Goal: Information Seeking & Learning: Learn about a topic

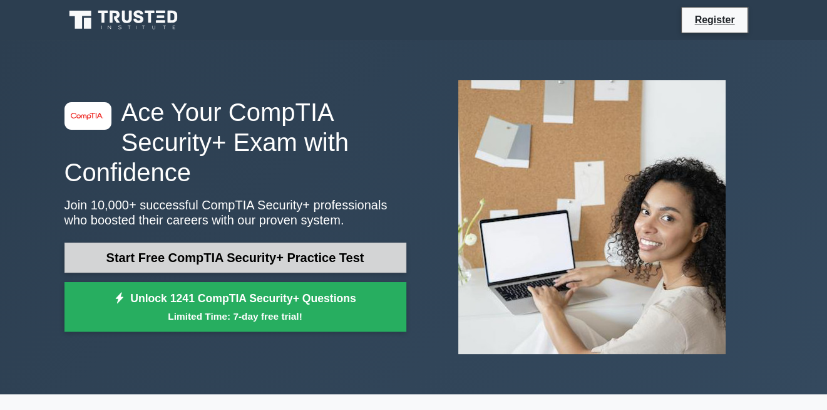
click at [235, 259] on link "Start Free CompTIA Security+ Practice Test" at bounding box center [235, 257] width 342 height 30
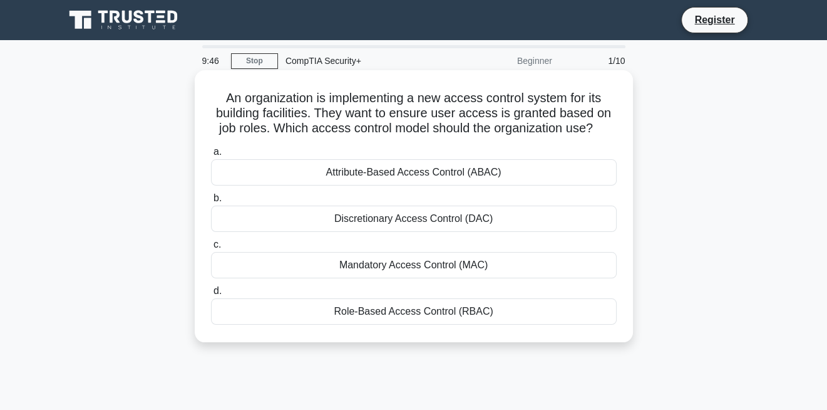
click at [311, 316] on div "Role-Based Access Control (RBAC)" at bounding box center [414, 311] width 406 height 26
click at [211, 295] on input "d. Role-Based Access Control (RBAC)" at bounding box center [211, 291] width 0 height 8
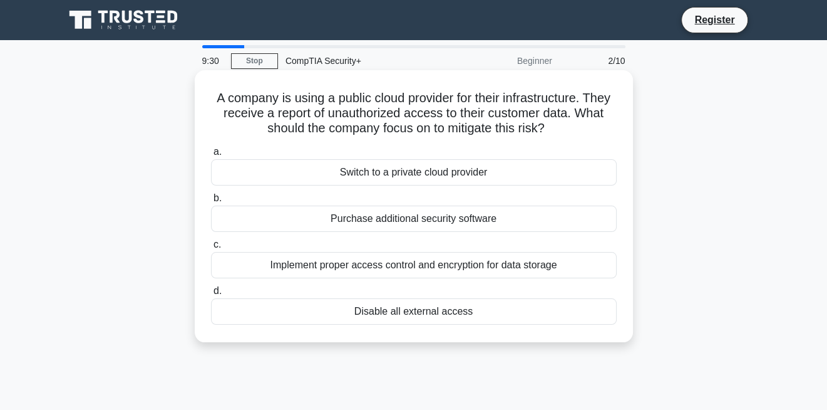
click at [280, 177] on div "Switch to a private cloud provider" at bounding box center [414, 172] width 406 height 26
click at [211, 156] on input "a. Switch to a private cloud provider" at bounding box center [211, 152] width 0 height 8
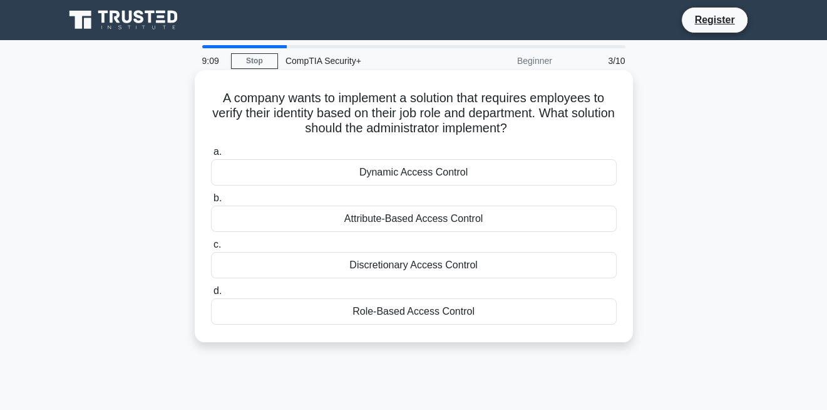
click at [304, 315] on div "Role-Based Access Control" at bounding box center [414, 311] width 406 height 26
click at [211, 295] on input "d. Role-Based Access Control" at bounding box center [211, 291] width 0 height 8
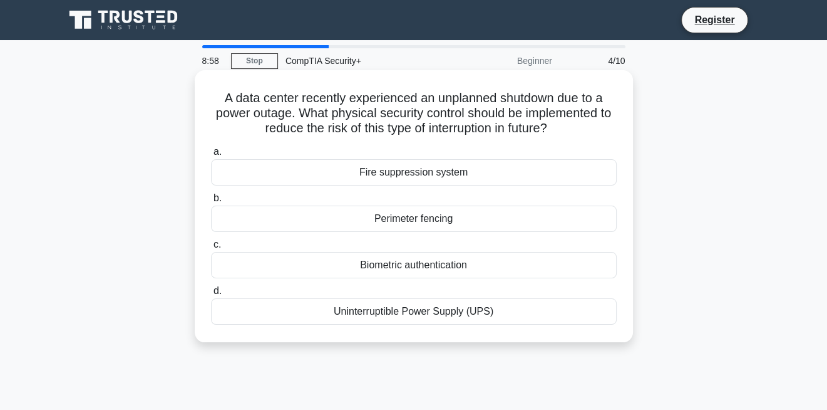
click at [331, 307] on div "Uninterruptible Power Supply (UPS)" at bounding box center [414, 311] width 406 height 26
click at [211, 295] on input "d. Uninterruptible Power Supply (UPS)" at bounding box center [211, 291] width 0 height 8
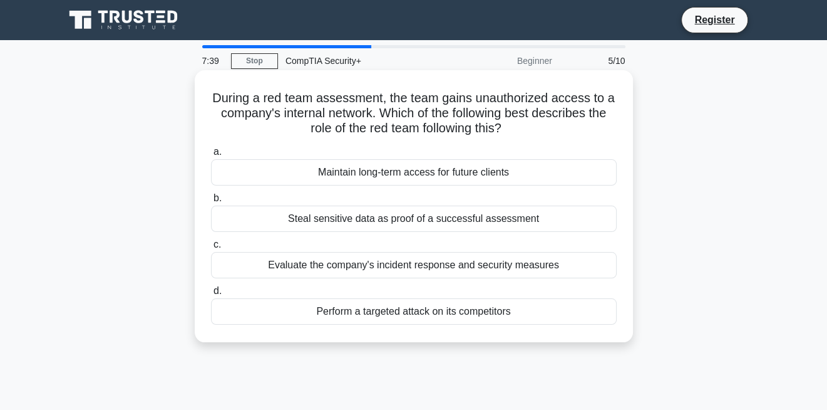
click at [281, 269] on div "Evaluate the company's incident response and security measures" at bounding box center [414, 265] width 406 height 26
click at [211, 249] on input "c. Evaluate the company's incident response and security measures" at bounding box center [211, 244] width 0 height 8
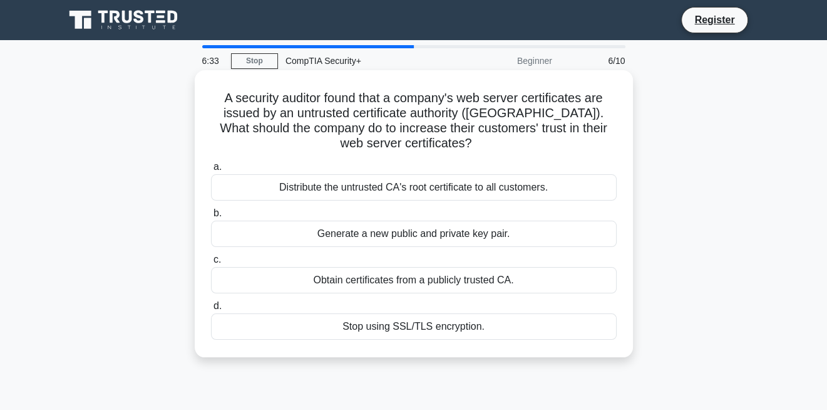
click at [352, 283] on div "Obtain certificates from a publicly trusted CA." at bounding box center [414, 280] width 406 height 26
click at [211, 264] on input "c. Obtain certificates from a publicly trusted CA." at bounding box center [211, 259] width 0 height 8
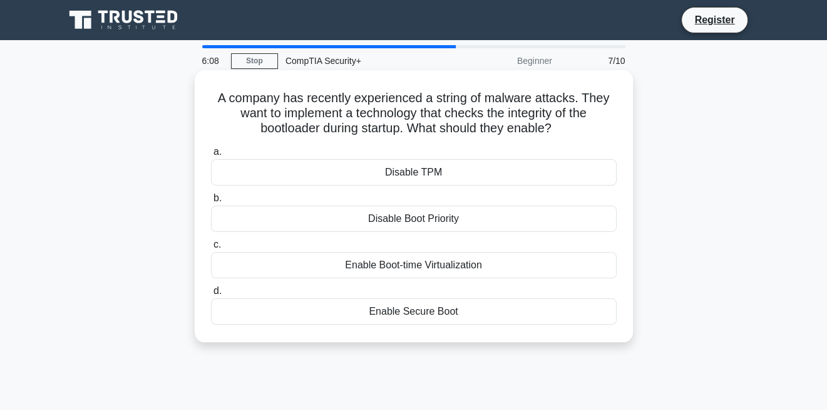
click at [311, 319] on div "Enable Secure Boot" at bounding box center [414, 311] width 406 height 26
click at [211, 295] on input "d. Enable Secure Boot" at bounding box center [211, 291] width 0 height 8
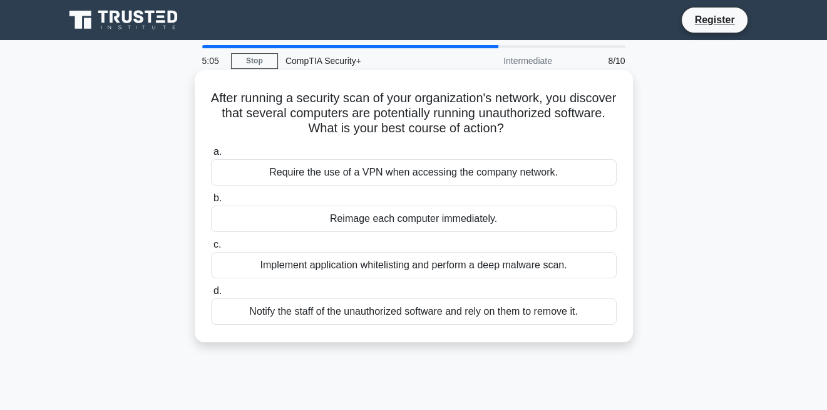
click at [237, 261] on div "Implement application whitelisting and perform a deep malware scan." at bounding box center [414, 265] width 406 height 26
click at [211, 249] on input "c. Implement application whitelisting and perform a deep malware scan." at bounding box center [211, 244] width 0 height 8
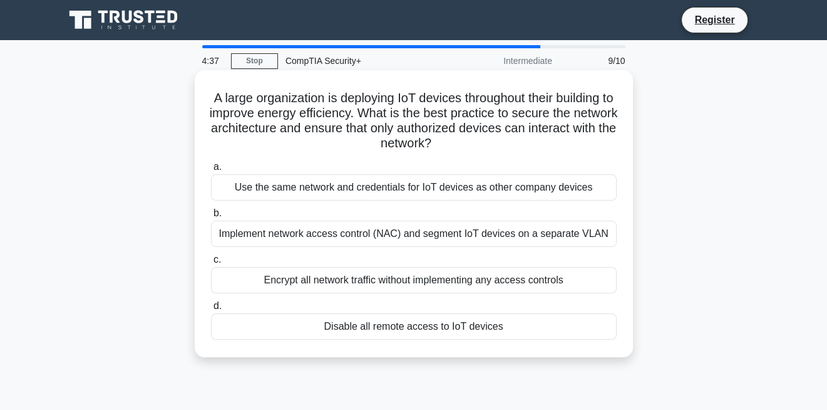
click at [262, 230] on div "Implement network access control (NAC) and segment IoT devices on a separate VL…" at bounding box center [414, 233] width 406 height 26
click at [211, 217] on input "b. Implement network access control (NAC) and segment IoT devices on a separate…" at bounding box center [211, 213] width 0 height 8
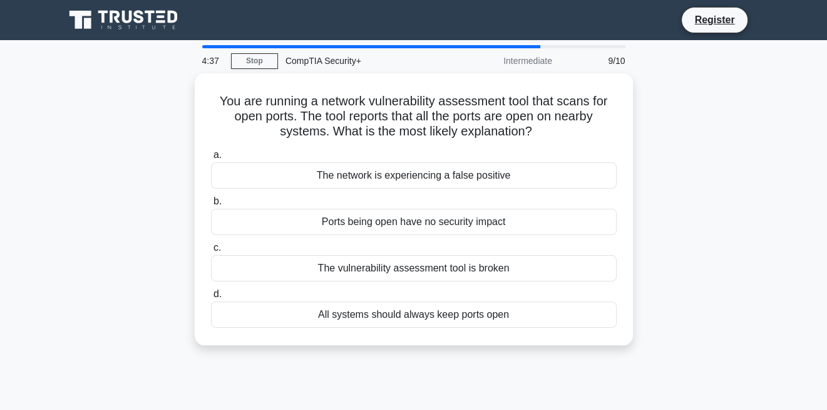
click at [262, 230] on div "Ports being open have no security impact" at bounding box center [414, 222] width 406 height 26
click at [211, 205] on input "b. Ports being open have no security impact" at bounding box center [211, 201] width 0 height 8
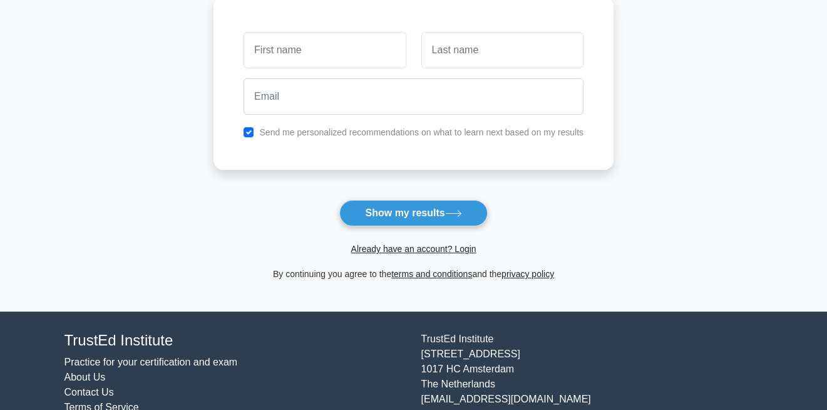
scroll to position [190, 0]
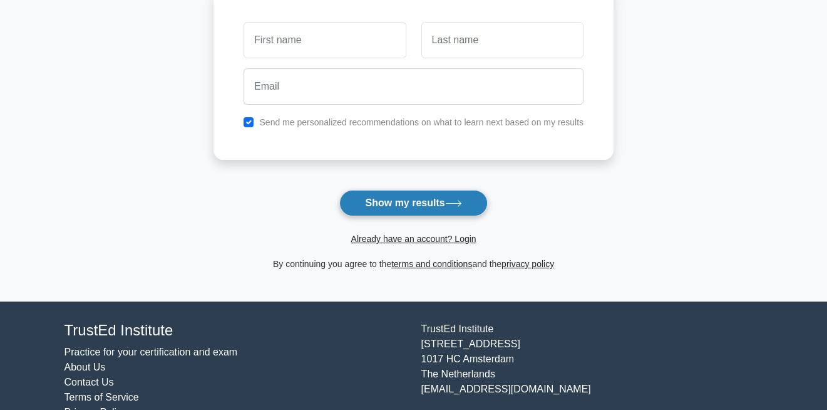
click at [383, 200] on button "Show my results" at bounding box center [413, 203] width 148 height 26
